Goal: Task Accomplishment & Management: Manage account settings

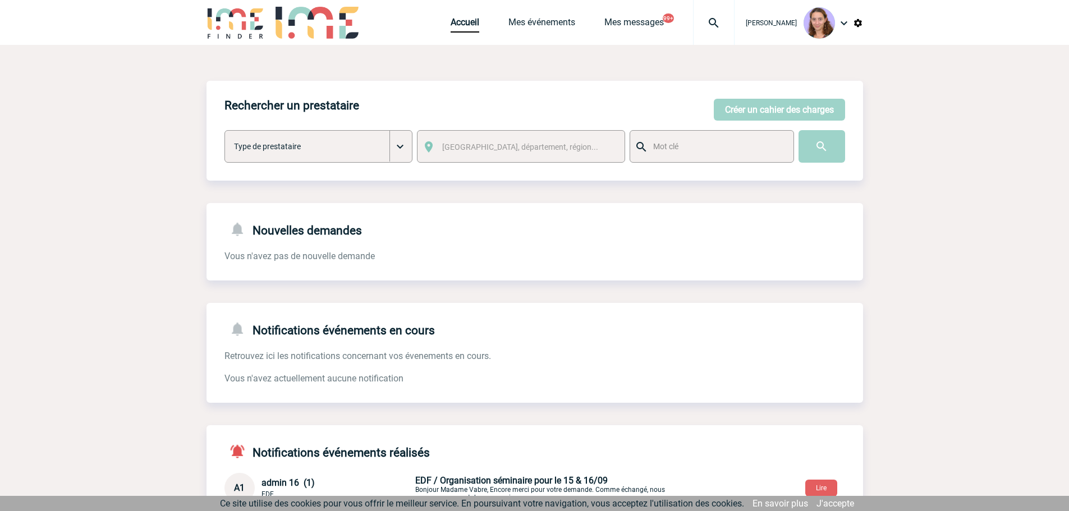
click at [459, 16] on div "Accueil Mes événements Mes messages 99+ Projet, client Projet, client" at bounding box center [592, 22] width 284 height 45
click at [455, 25] on link "Accueil" at bounding box center [464, 25] width 29 height 16
click at [460, 18] on link "Accueil" at bounding box center [464, 25] width 29 height 16
click at [459, 25] on link "Accueil" at bounding box center [464, 25] width 29 height 16
click at [710, 20] on img at bounding box center [713, 22] width 40 height 13
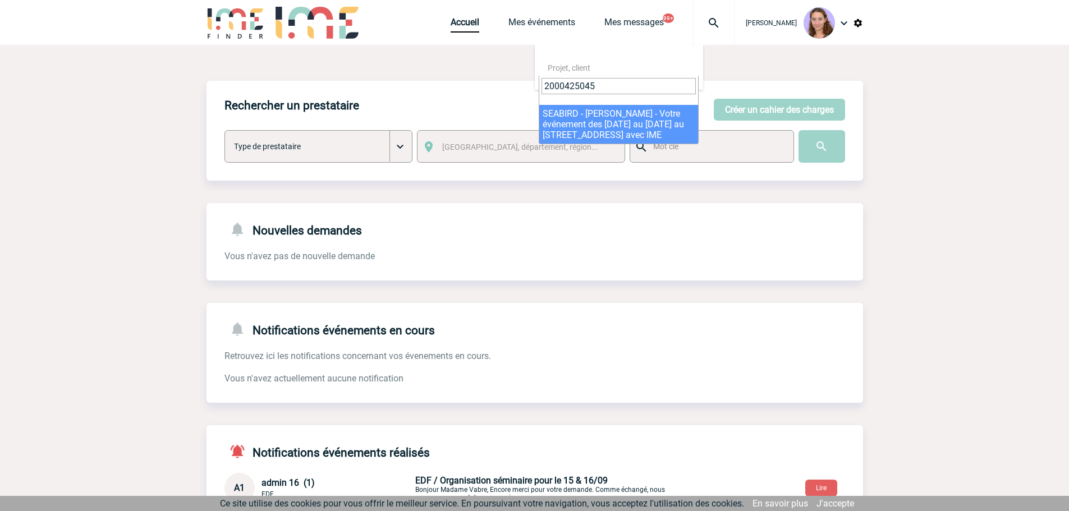
type input "2000425045"
select select "24546"
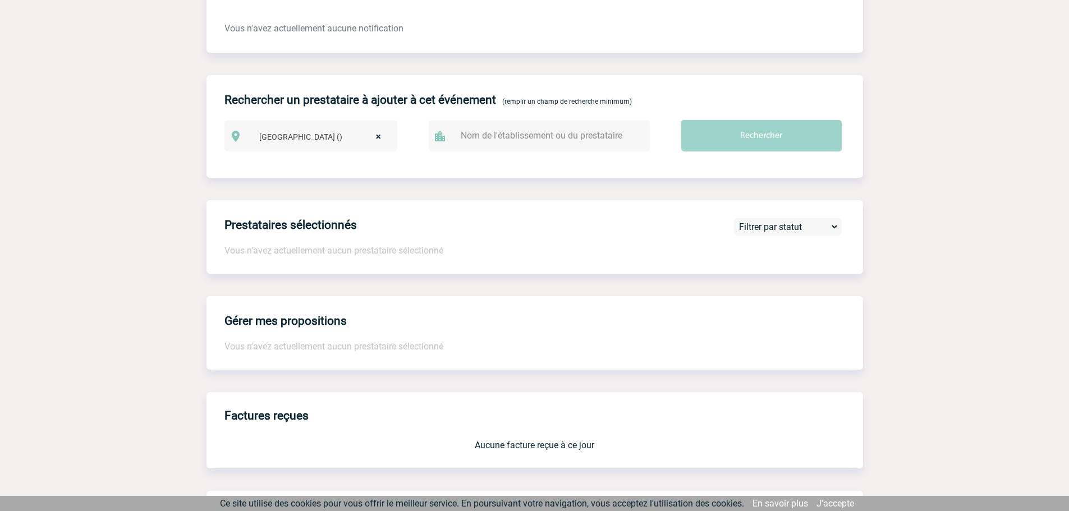
scroll to position [823, 0]
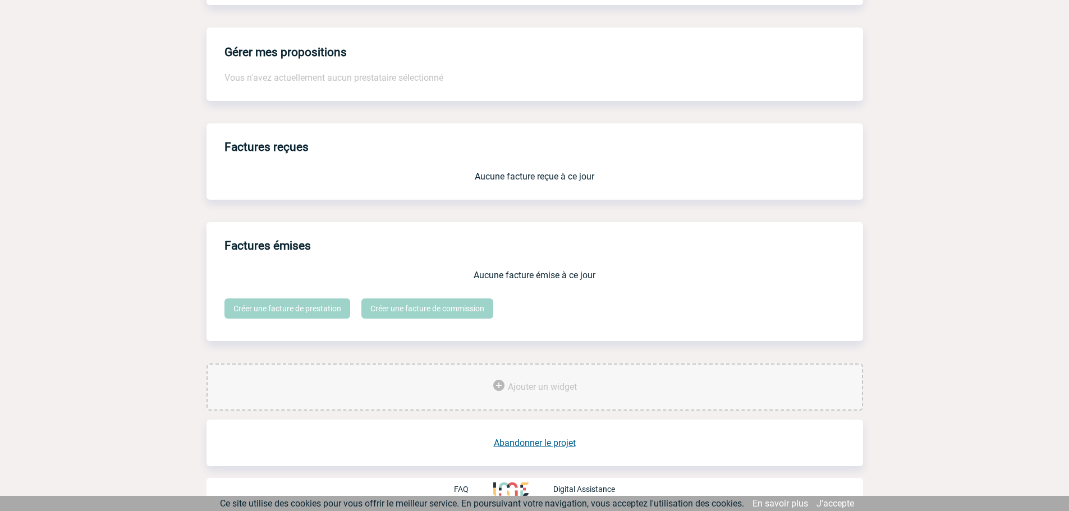
click at [554, 444] on link "Abandonner le projet" at bounding box center [535, 442] width 82 height 11
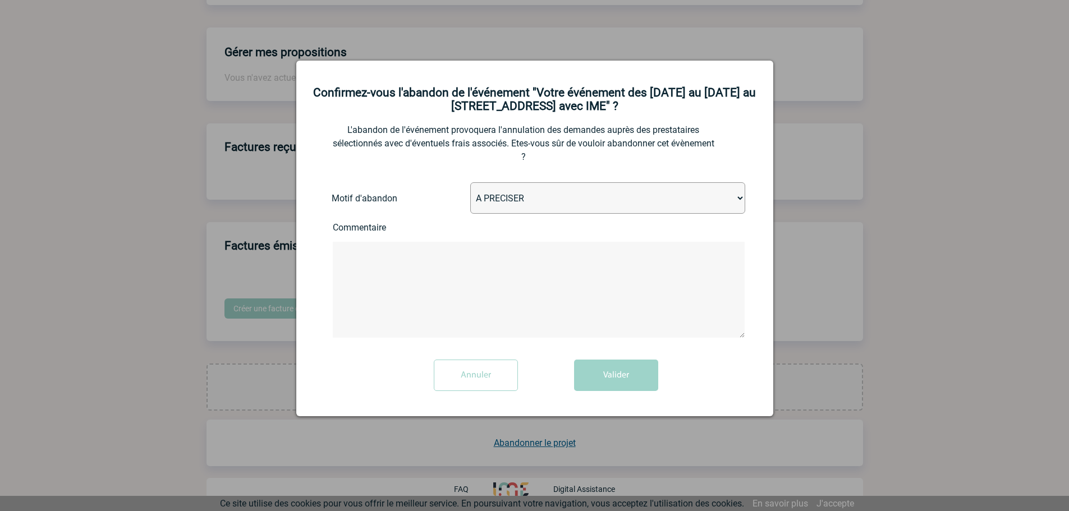
click at [494, 201] on select "A PRECISER Projet annulé Projet reporté Evénement organisé en interne A fait ap…" at bounding box center [607, 197] width 275 height 31
select select "ABANDON_PROJET_10"
click at [470, 183] on select "A PRECISER Projet annulé Projet reporté Evénement organisé en interne A fait ap…" at bounding box center [607, 197] width 275 height 31
drag, startPoint x: 606, startPoint y: 366, endPoint x: 591, endPoint y: 367, distance: 15.7
click at [607, 367] on button "Valider" at bounding box center [616, 375] width 84 height 31
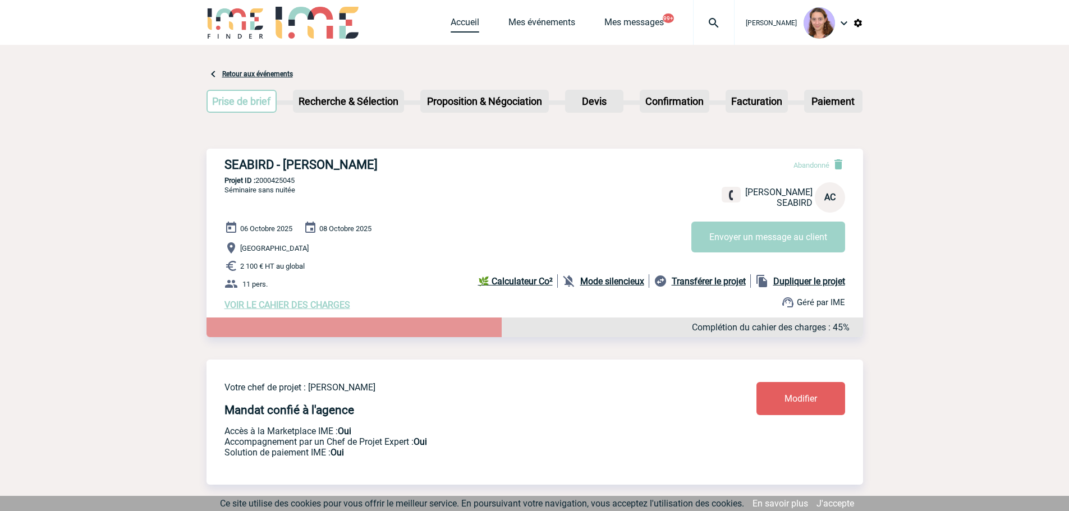
click at [471, 21] on link "Accueil" at bounding box center [464, 25] width 29 height 16
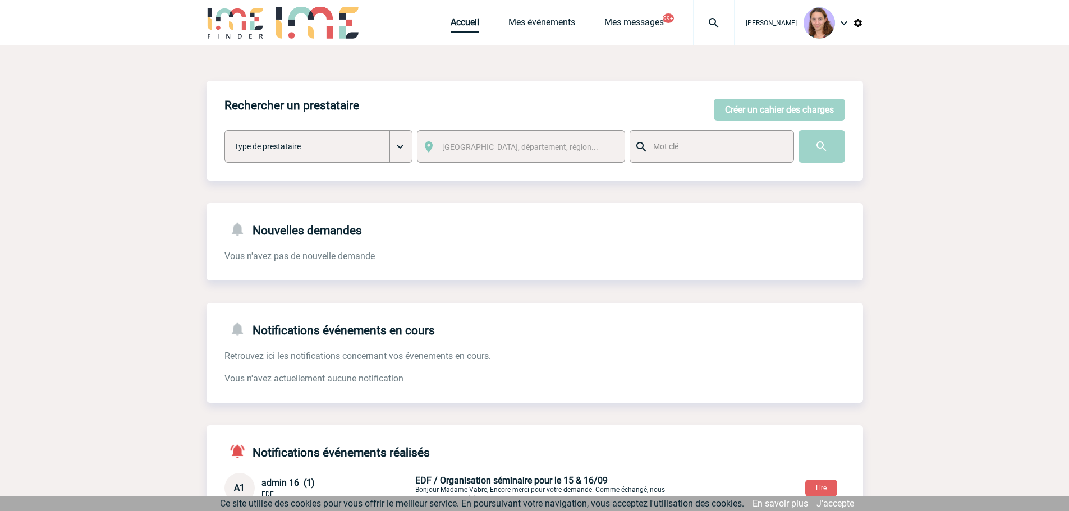
click at [460, 25] on link "Accueil" at bounding box center [464, 25] width 29 height 16
